Goal: Information Seeking & Learning: Learn about a topic

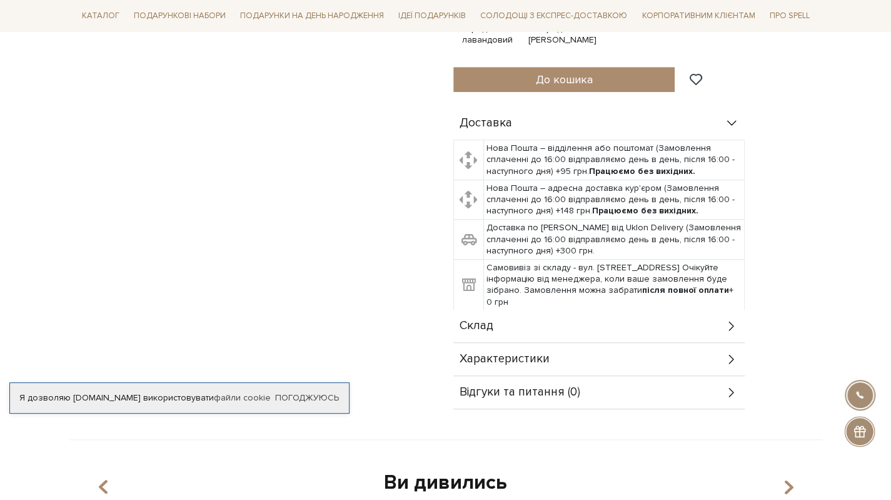
click at [522, 330] on div "Склад" at bounding box center [600, 326] width 292 height 33
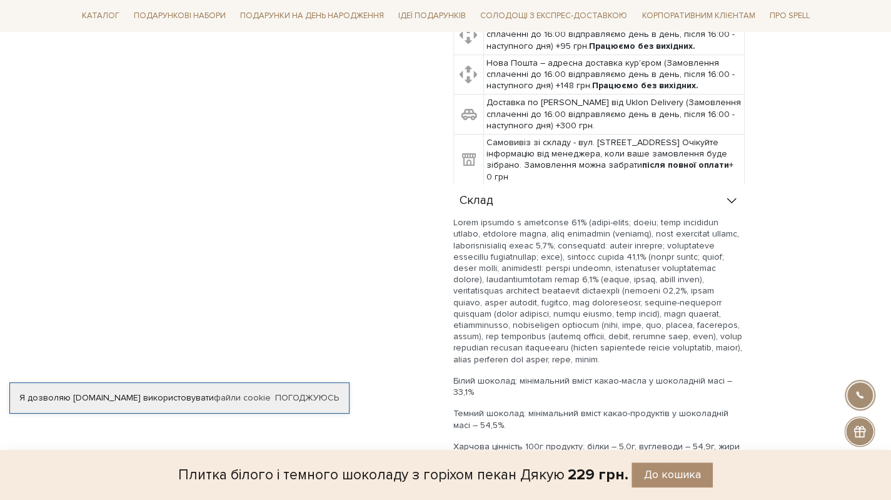
scroll to position [751, 0]
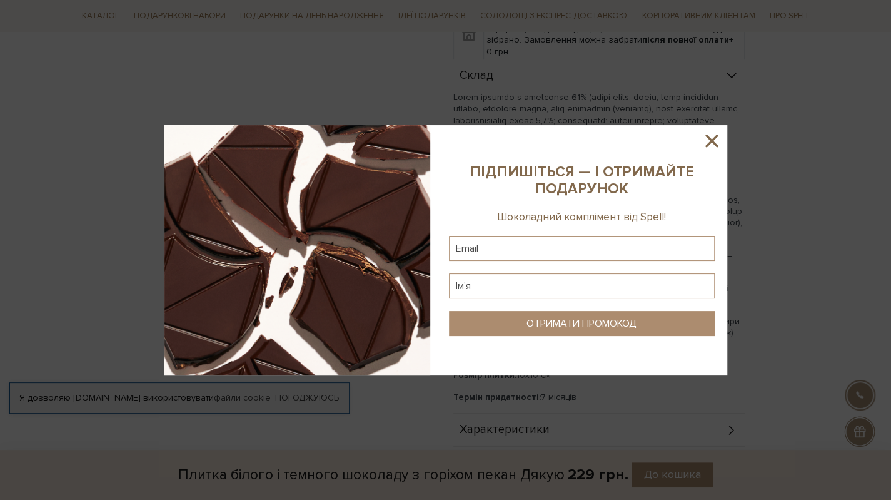
click at [708, 137] on icon at bounding box center [712, 140] width 13 height 13
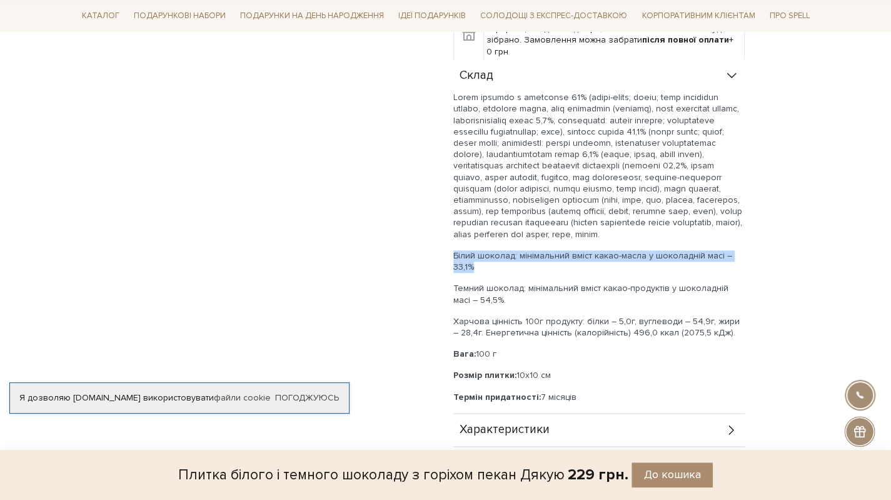
drag, startPoint x: 454, startPoint y: 266, endPoint x: 480, endPoint y: 285, distance: 32.2
click at [480, 273] on p "Білий шоколад: мінімальний вміст какао-масла у шоколадній масі – 33,1%" at bounding box center [600, 261] width 292 height 23
copy p "Білий шоколад: мінімальний вміст какао-масла у шоколадній масі – 33,1%"
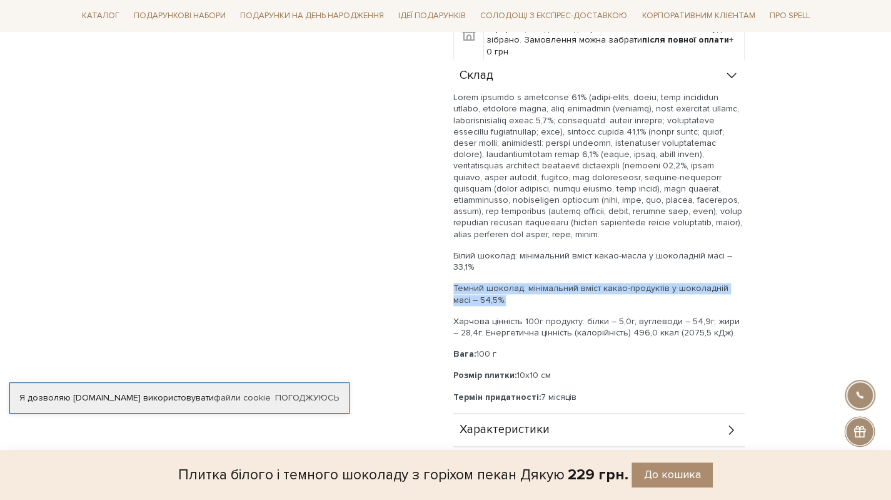
drag, startPoint x: 454, startPoint y: 300, endPoint x: 493, endPoint y: 312, distance: 40.8
click at [493, 305] on p "Темний шоколад: мінімальний вміст какао-продуктів у шоколадній масі – 54,5%." at bounding box center [600, 294] width 292 height 23
copy p "Темний шоколад: мінімальний вміст какао-продуктів у шоколадній масі – 54,5%."
click at [459, 338] on p "Харчова цінність 100г продукту: білки – 5,0г, вуглеводи – 54,9г, жири – 28,4г. …" at bounding box center [600, 327] width 292 height 23
click at [678, 334] on p "Харчова цінність 100г продукту: білки – 5,0г, вуглеводи – 54,9г, жири – 28,4г. …" at bounding box center [600, 327] width 292 height 23
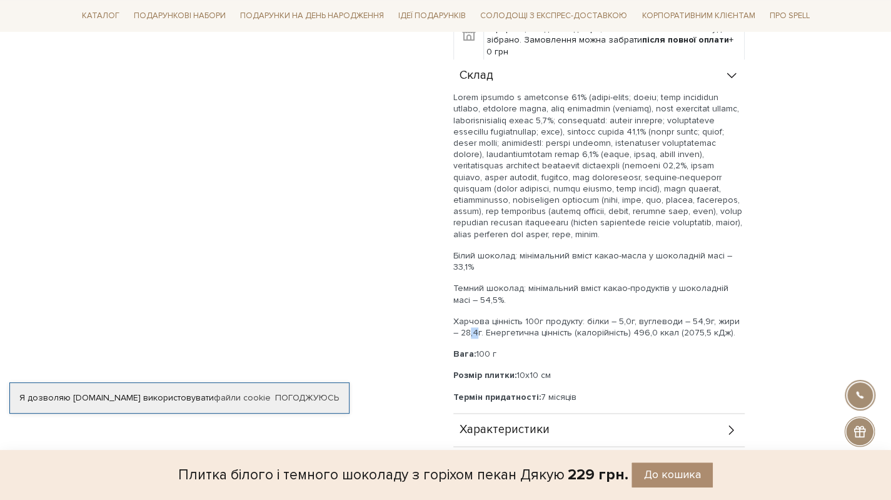
drag, startPoint x: 458, startPoint y: 345, endPoint x: 465, endPoint y: 343, distance: 7.0
click at [465, 338] on p "Харчова цінність 100г продукту: білки – 5,0г, вуглеводи – 54,9г, жири – 28,4г. …" at bounding box center [600, 327] width 292 height 23
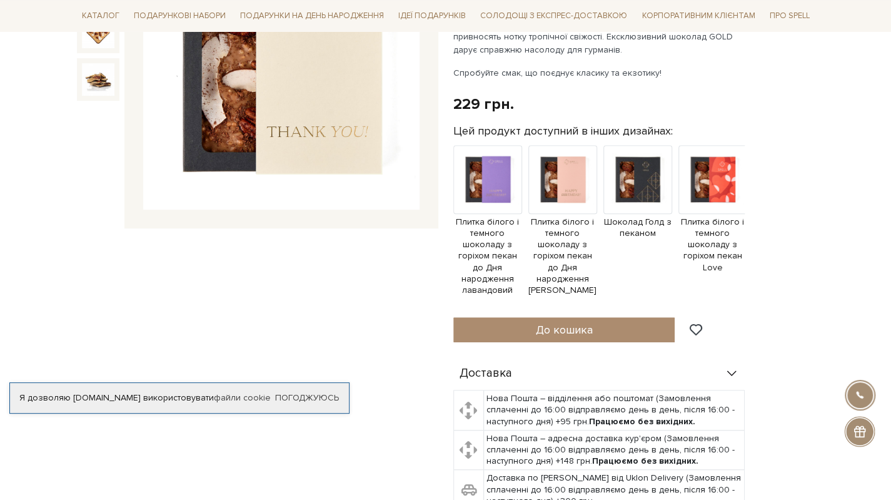
scroll to position [125, 0]
